Goal: Task Accomplishment & Management: Use online tool/utility

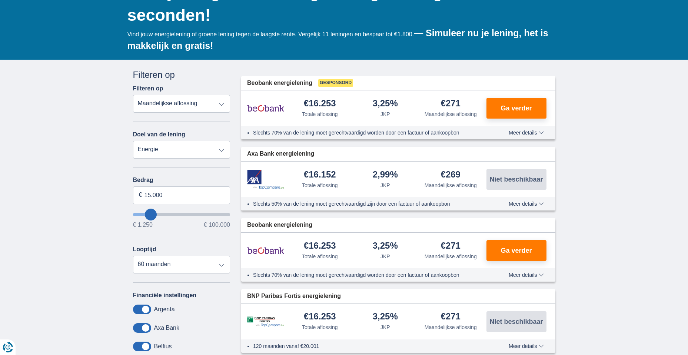
scroll to position [111, 0]
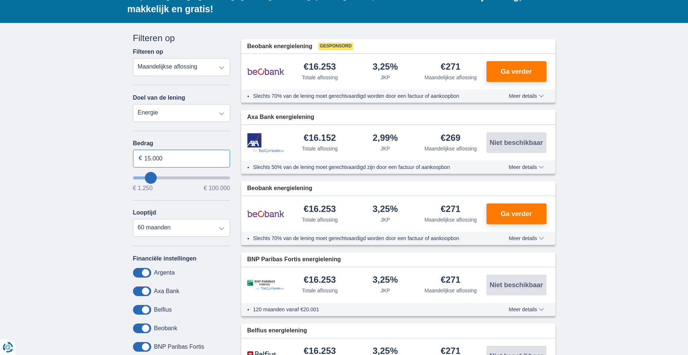
drag, startPoint x: 164, startPoint y: 158, endPoint x: 137, endPoint y: 150, distance: 28.3
click at [137, 150] on input "15.000" at bounding box center [181, 159] width 97 height 18
type input "4.500"
type input "4250"
select select "36"
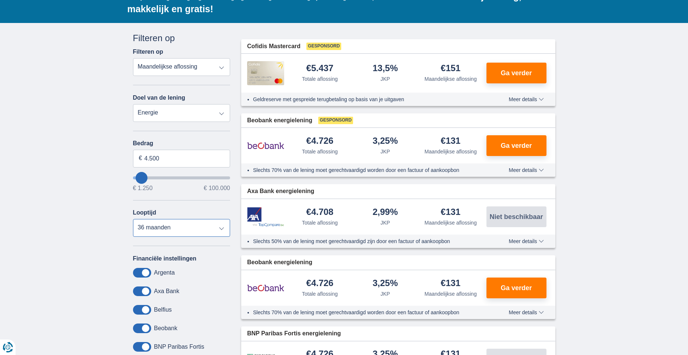
click at [133, 219] on select "12 maanden 18 maanden 24 maanden 30 maanden 36 maanden" at bounding box center [181, 228] width 97 height 18
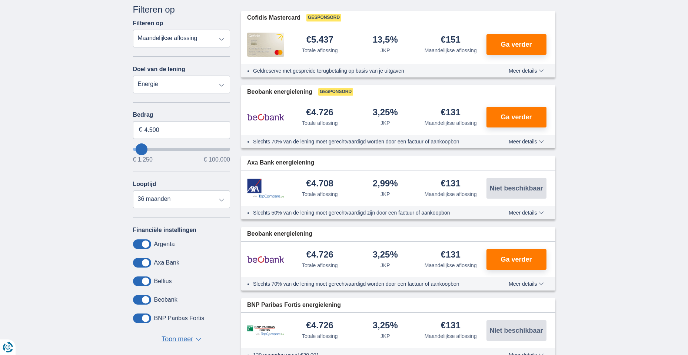
scroll to position [148, 0]
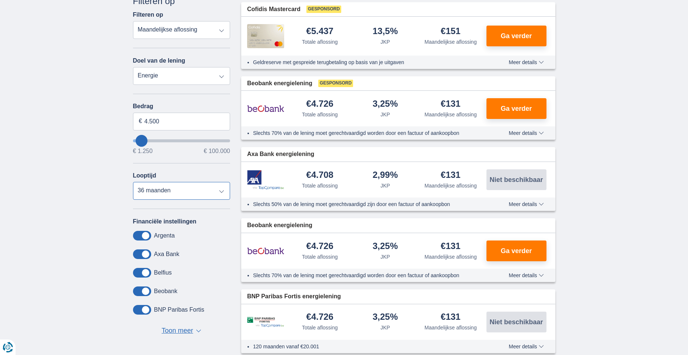
click at [222, 192] on select "12 maanden 18 maanden 24 maanden 30 maanden 36 maanden" at bounding box center [181, 191] width 97 height 18
drag, startPoint x: 166, startPoint y: 123, endPoint x: 119, endPoint y: 122, distance: 47.5
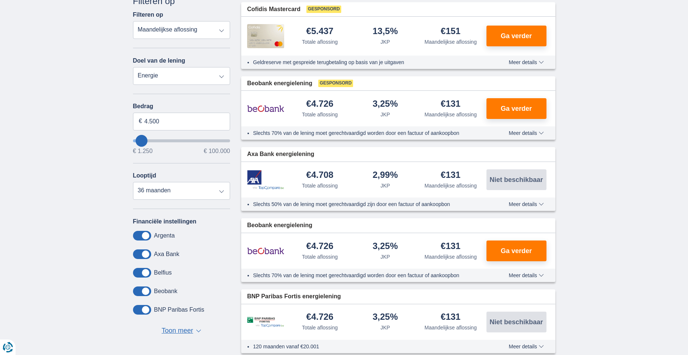
type input "4250"
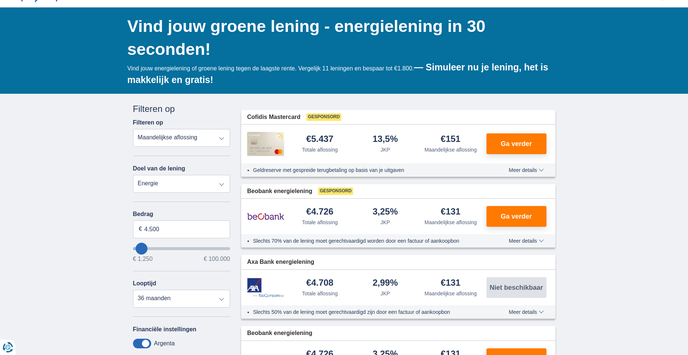
scroll to position [0, 0]
